Goal: Task Accomplishment & Management: Manage account settings

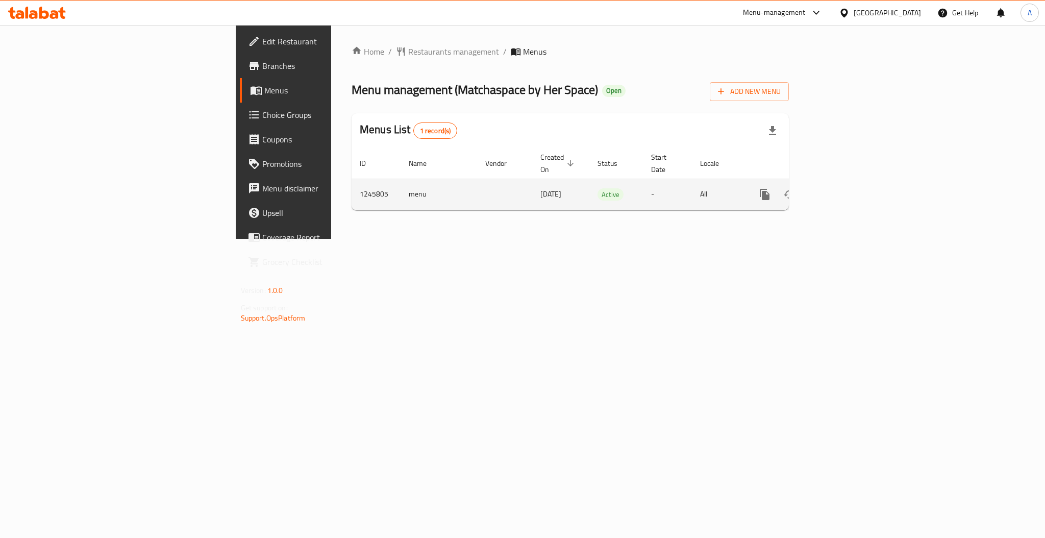
click at [843, 190] on icon "enhanced table" at bounding box center [837, 194] width 9 height 9
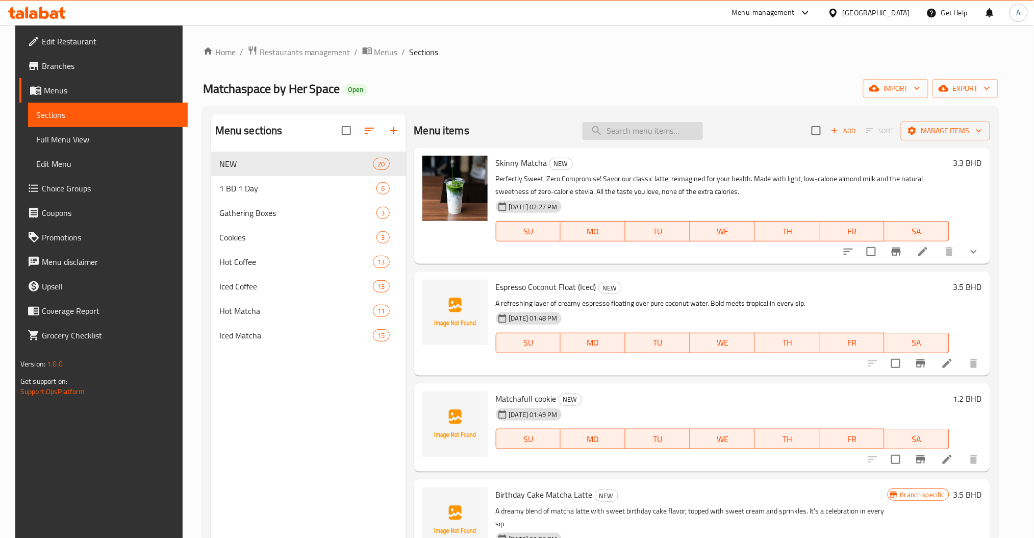
click at [668, 140] on div "Menu items Add Sort Manage items" at bounding box center [702, 130] width 576 height 33
click at [667, 139] on input "search" at bounding box center [643, 131] width 120 height 18
click at [667, 130] on input "search" at bounding box center [643, 131] width 120 height 18
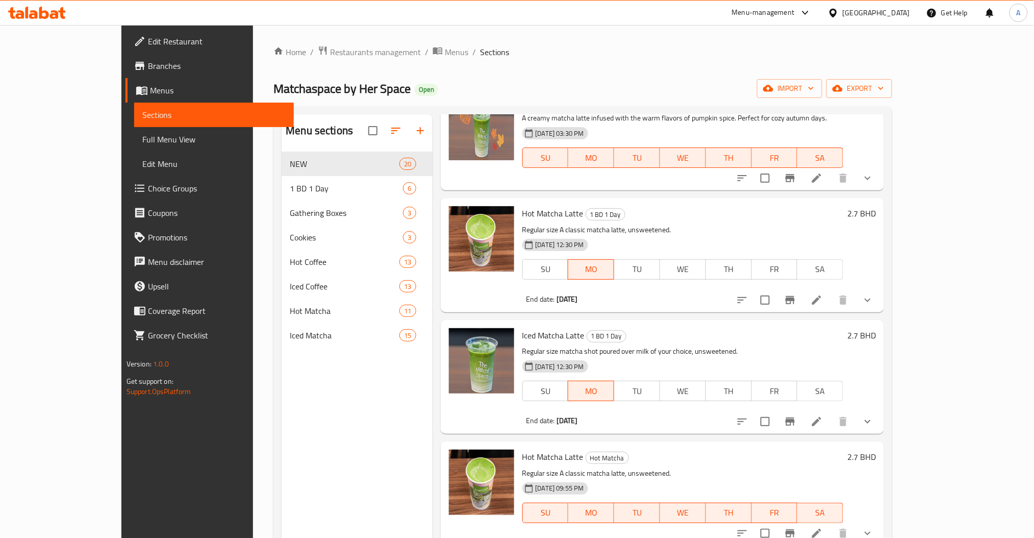
scroll to position [340, 0]
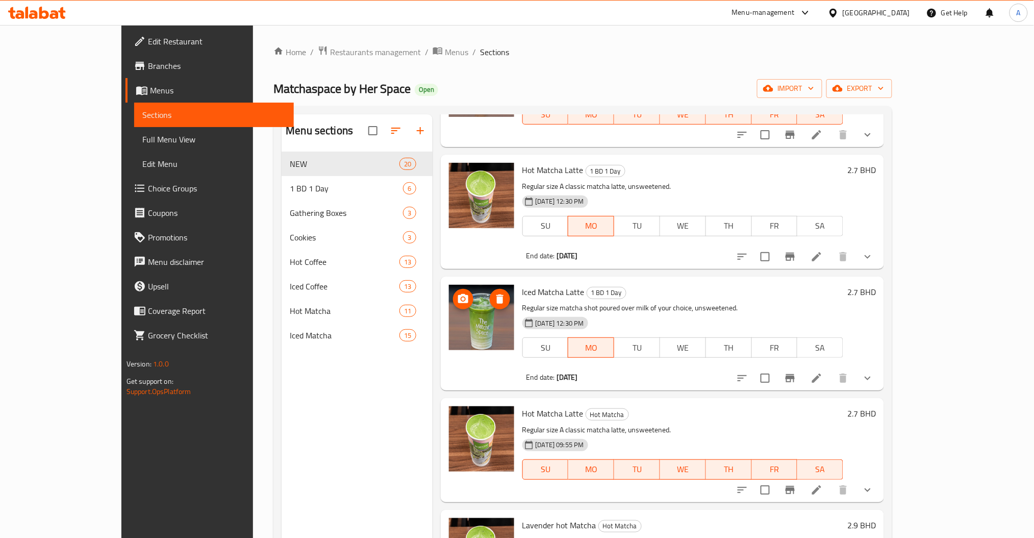
type input "matcha latte"
click at [522, 284] on span "Iced Matcha Latte" at bounding box center [553, 291] width 62 height 15
copy h6 "Iced Matcha Latte"
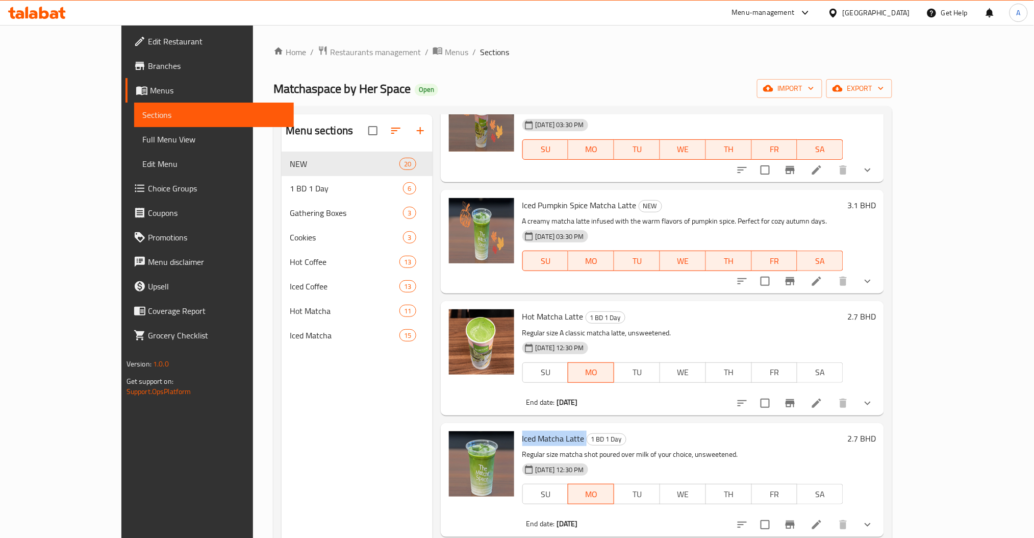
scroll to position [0, 0]
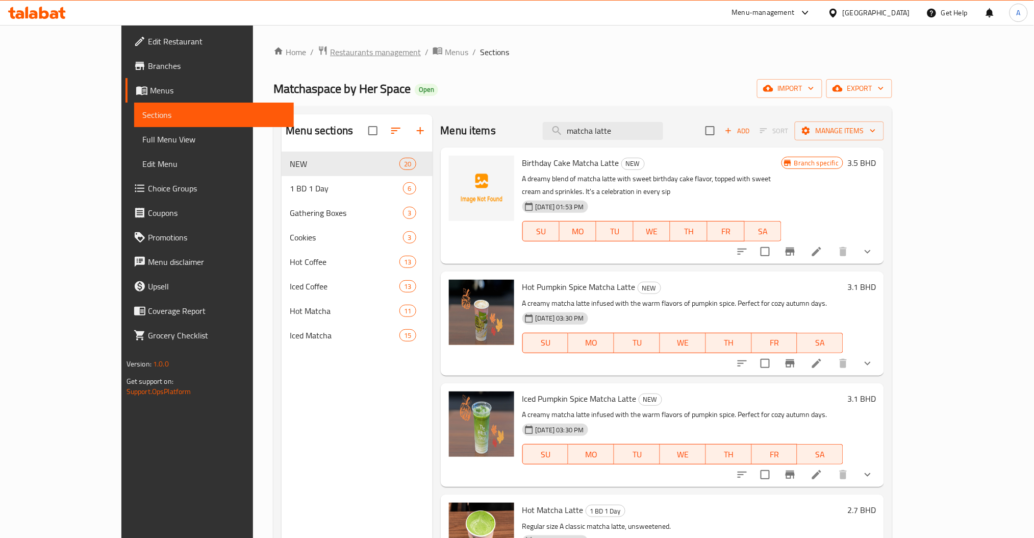
click at [330, 53] on span "Restaurants management" at bounding box center [375, 52] width 91 height 12
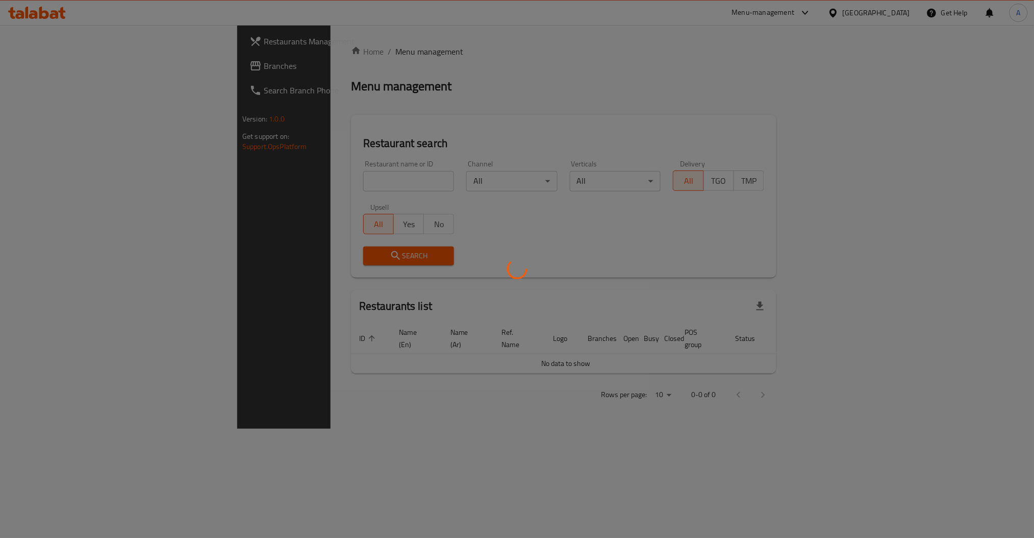
click at [276, 185] on div at bounding box center [517, 269] width 1034 height 538
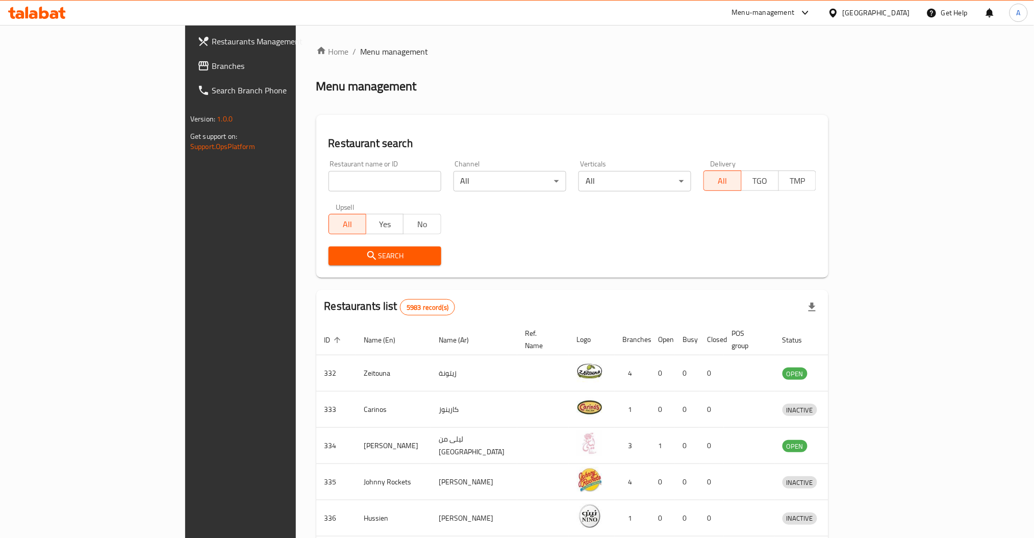
click at [328, 185] on input "search" at bounding box center [384, 181] width 113 height 20
type input "matchas"
click button "Search" at bounding box center [384, 255] width 113 height 19
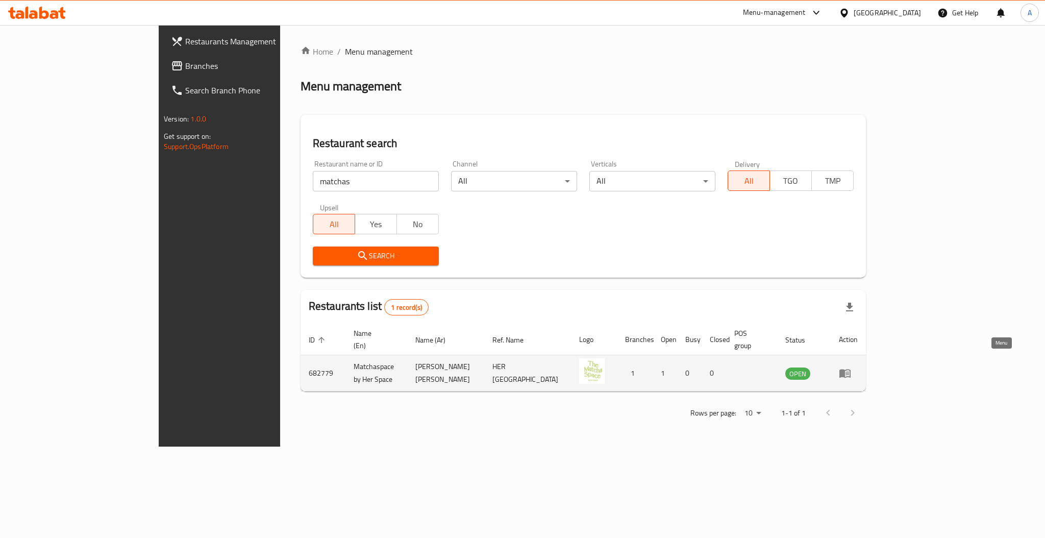
click at [857, 367] on link "enhanced table" at bounding box center [848, 373] width 19 height 12
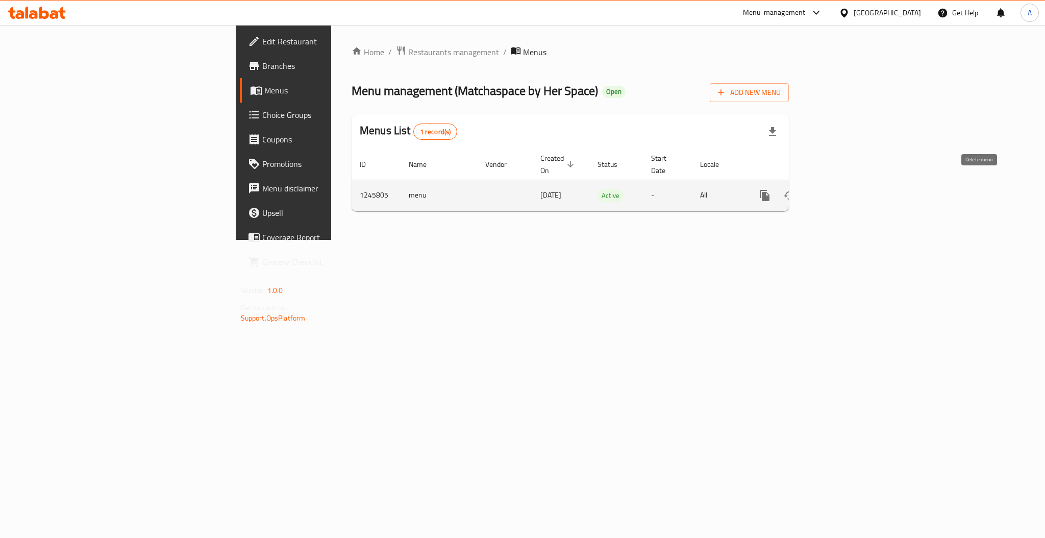
click at [844, 189] on icon "enhanced table" at bounding box center [838, 195] width 12 height 12
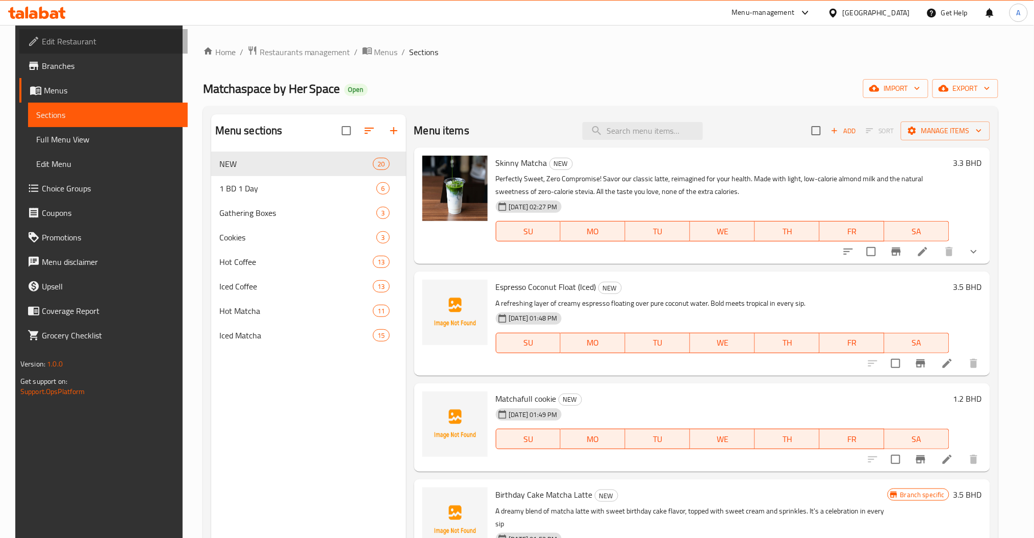
click at [72, 38] on span "Edit Restaurant" at bounding box center [111, 41] width 138 height 12
